Goal: Find specific page/section: Find specific page/section

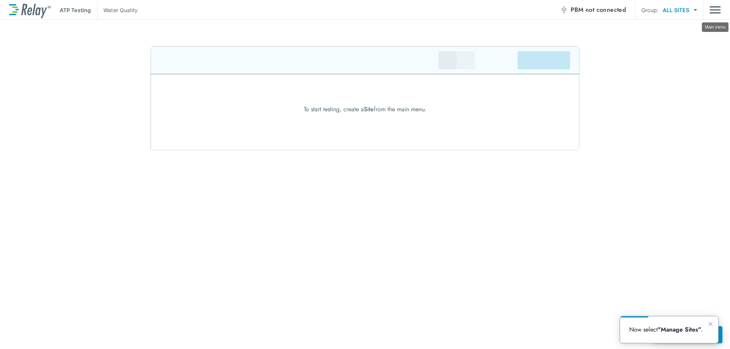
click at [712, 10] on img "Main menu" at bounding box center [715, 10] width 11 height 14
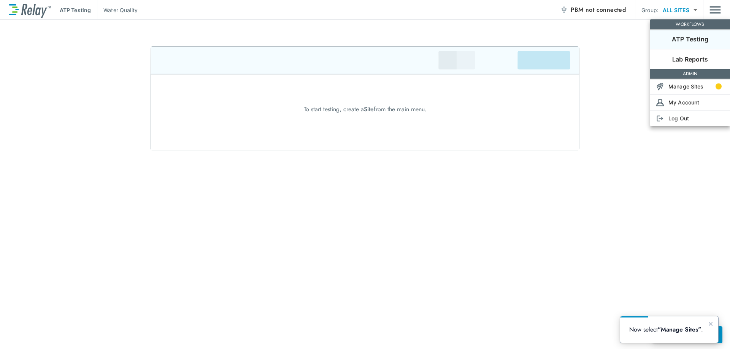
click at [712, 10] on div at bounding box center [365, 174] width 730 height 349
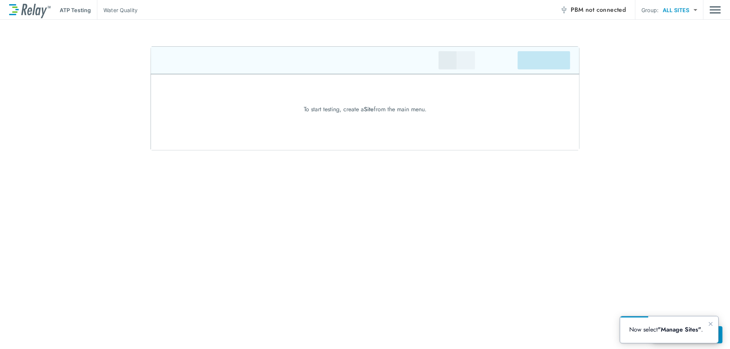
click at [585, 7] on span "PBM not connected" at bounding box center [598, 10] width 55 height 11
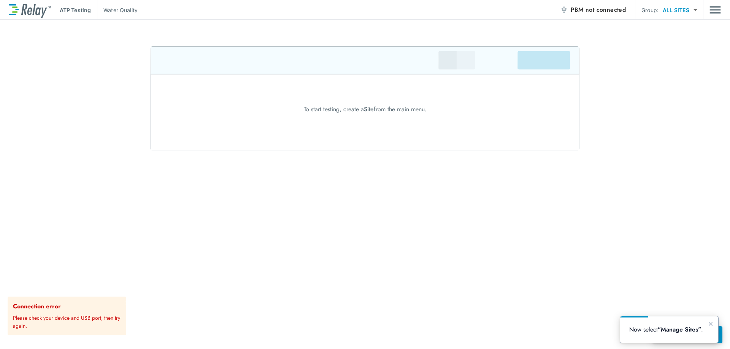
click at [641, 31] on div "ATP Testing Water Quality PBM not connected Group: ALL SITES ********* ​ To sta…" at bounding box center [365, 174] width 730 height 349
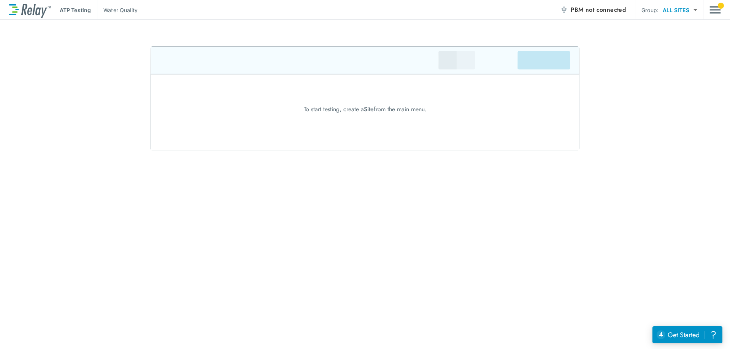
click at [712, 13] on img "Main menu" at bounding box center [715, 10] width 11 height 14
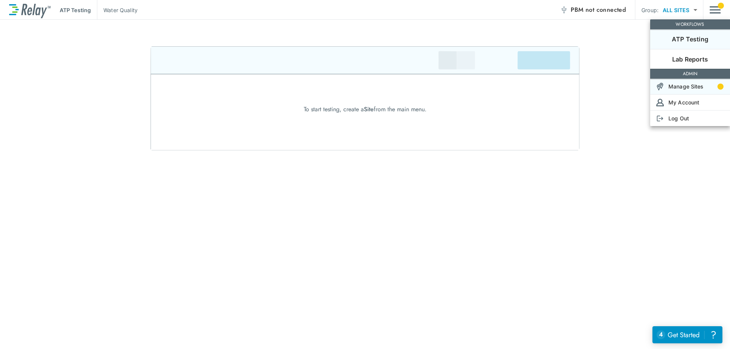
click at [698, 86] on p "Manage Sites" at bounding box center [685, 87] width 35 height 8
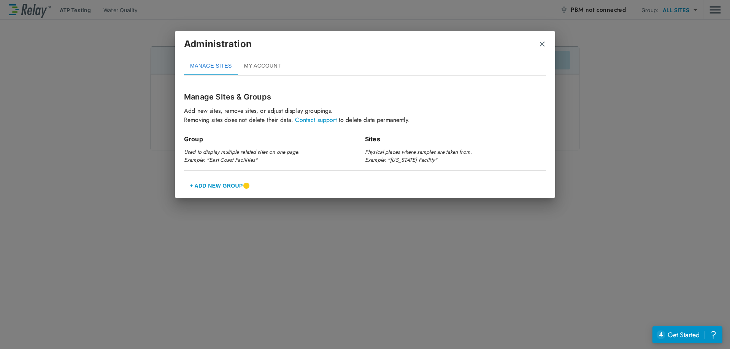
click at [263, 68] on button "MY ACCOUNT" at bounding box center [262, 66] width 49 height 18
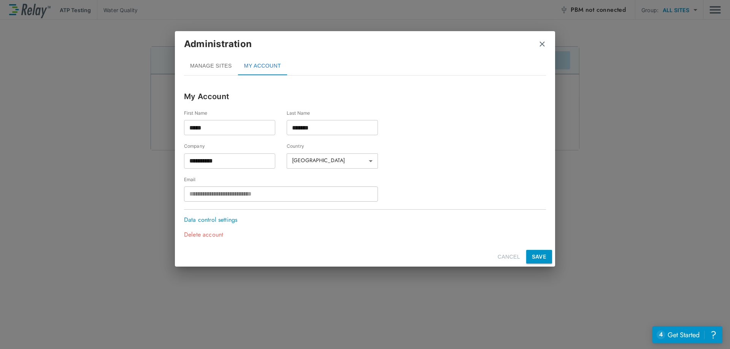
click at [204, 62] on button "MANAGE SITES" at bounding box center [211, 66] width 54 height 18
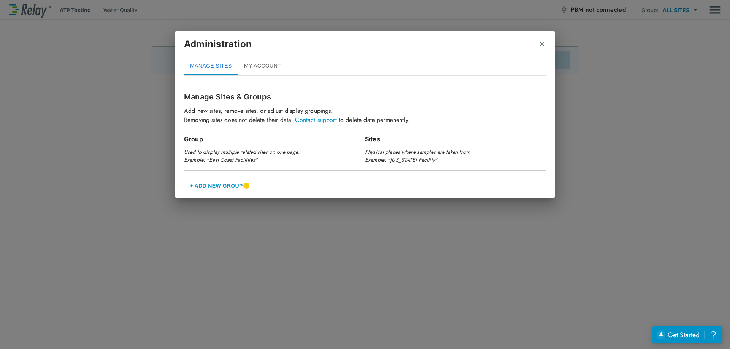
click at [542, 43] on img "close" at bounding box center [542, 44] width 8 height 8
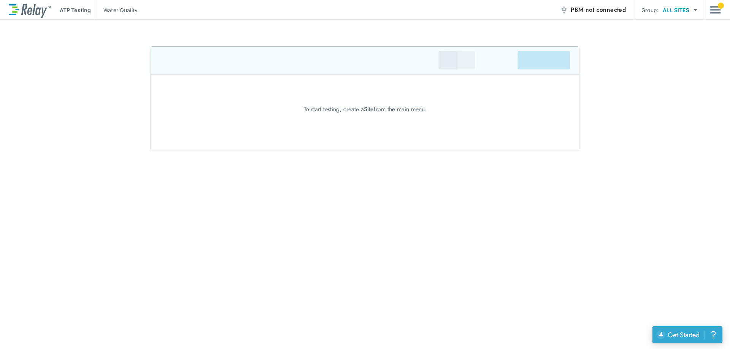
click at [685, 329] on button "4 uncompleted tasks Get Started ?" at bounding box center [688, 335] width 70 height 17
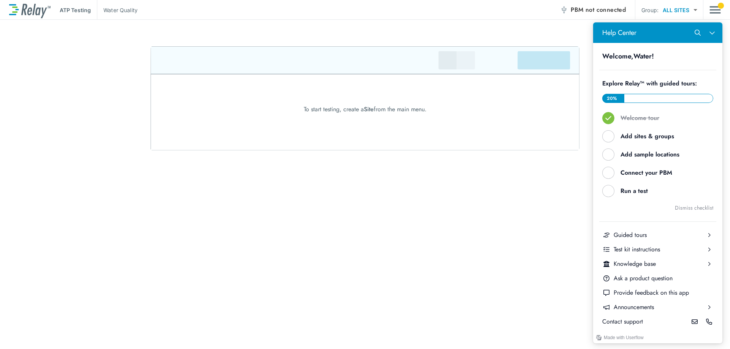
click at [502, 207] on div "ATP Testing Water Quality PBM not connected Group: ALL SITES ********* ​ To sta…" at bounding box center [365, 174] width 730 height 349
click at [714, 30] on icon "Close Help Center" at bounding box center [712, 33] width 6 height 6
